Goal: Communication & Community: Answer question/provide support

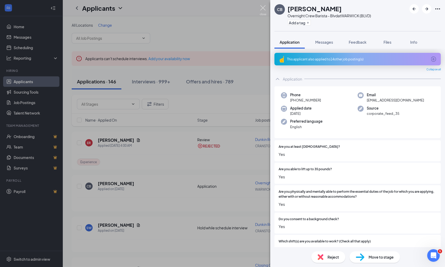
click at [265, 7] on img at bounding box center [263, 10] width 7 height 10
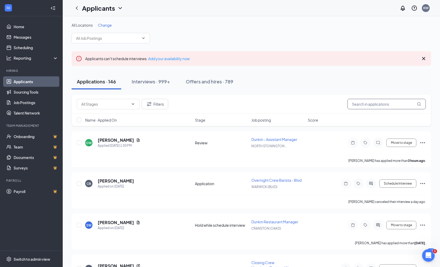
click at [355, 105] on input "text" at bounding box center [387, 104] width 78 height 10
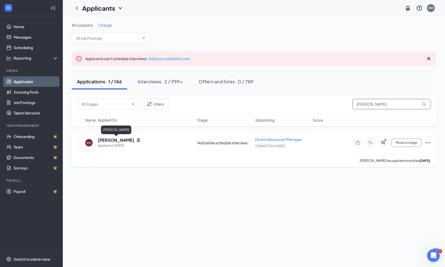
type input "[PERSON_NAME]"
click at [134, 139] on h5 "[PERSON_NAME]" at bounding box center [116, 140] width 36 height 6
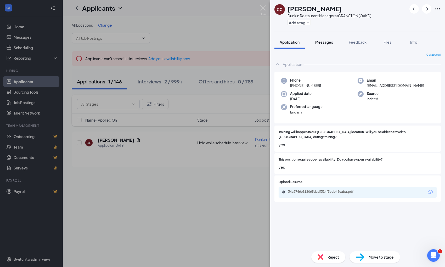
click at [320, 40] on span "Messages" at bounding box center [324, 42] width 18 height 5
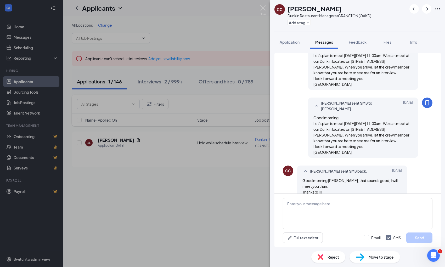
scroll to position [252, 0]
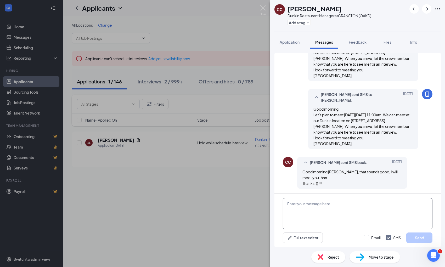
click at [305, 202] on textarea at bounding box center [358, 213] width 150 height 31
type textarea "G"
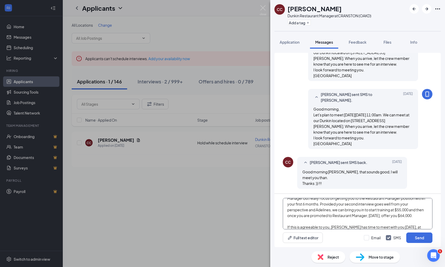
scroll to position [23, 0]
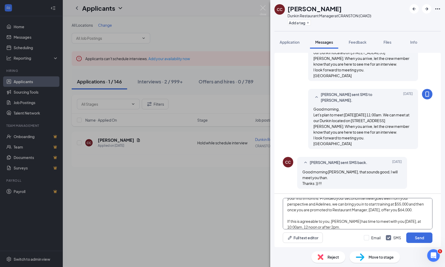
click at [307, 203] on textarea "Hi, I was able to speak with [PERSON_NAME] about bringing you in as an Assistan…" at bounding box center [358, 213] width 150 height 31
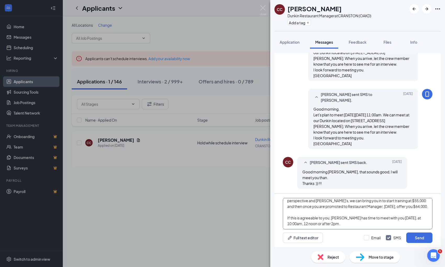
click at [354, 226] on textarea "Hi, I was able to speak with [PERSON_NAME] about bringing you in as an Assistan…" at bounding box center [358, 213] width 150 height 31
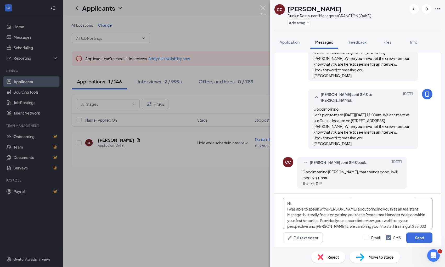
scroll to position [0, 0]
click at [287, 208] on textarea "Hi, I was able to speak with [PERSON_NAME] about bringing you in as an Assistan…" at bounding box center [358, 213] width 150 height 31
type textarea "Hi, It was a pleasure meeting you [DATE]. I was able to speak with [PERSON_NAME…"
click at [365, 237] on input "Email" at bounding box center [372, 237] width 17 height 5
checkbox input "true"
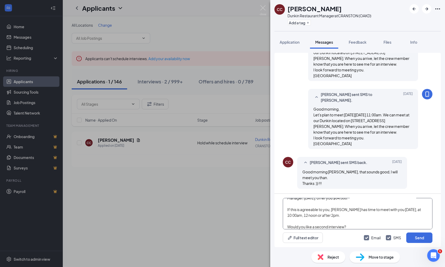
scroll to position [55, 0]
click at [351, 213] on textarea "Hi, It was a pleasure meeting you [DATE]. I was able to speak with [PERSON_NAME…" at bounding box center [358, 213] width 150 height 31
click at [417, 236] on button "Send" at bounding box center [419, 237] width 26 height 10
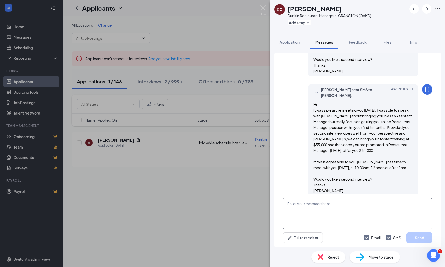
scroll to position [491, 0]
